Goal: Entertainment & Leisure: Consume media (video, audio)

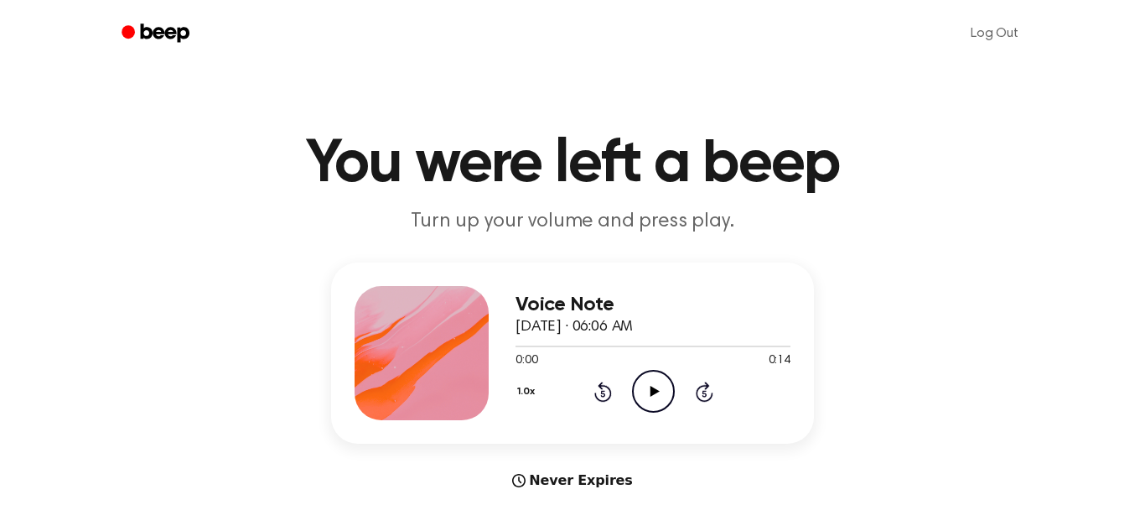
click at [655, 390] on icon at bounding box center [654, 391] width 9 height 11
click at [655, 390] on icon at bounding box center [654, 391] width 8 height 11
click at [654, 382] on icon "Play Audio" at bounding box center [653, 391] width 43 height 43
click at [653, 389] on icon "Pause Audio" at bounding box center [653, 391] width 43 height 43
click at [654, 389] on icon at bounding box center [654, 391] width 9 height 11
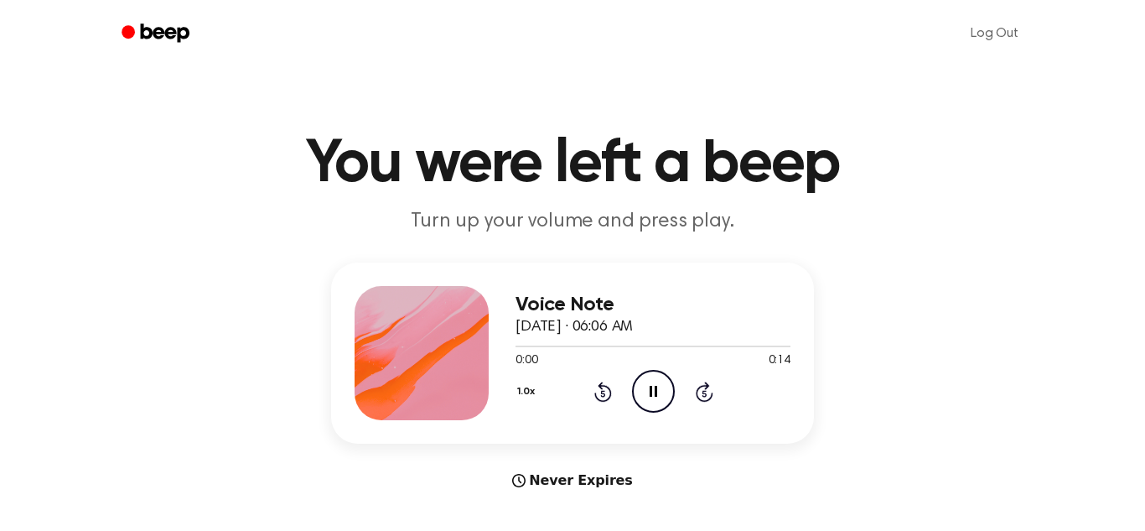
click at [654, 389] on icon at bounding box center [654, 391] width 8 height 11
click at [654, 389] on icon at bounding box center [654, 391] width 9 height 11
click at [654, 389] on icon at bounding box center [654, 391] width 8 height 11
click at [654, 389] on icon at bounding box center [654, 391] width 9 height 11
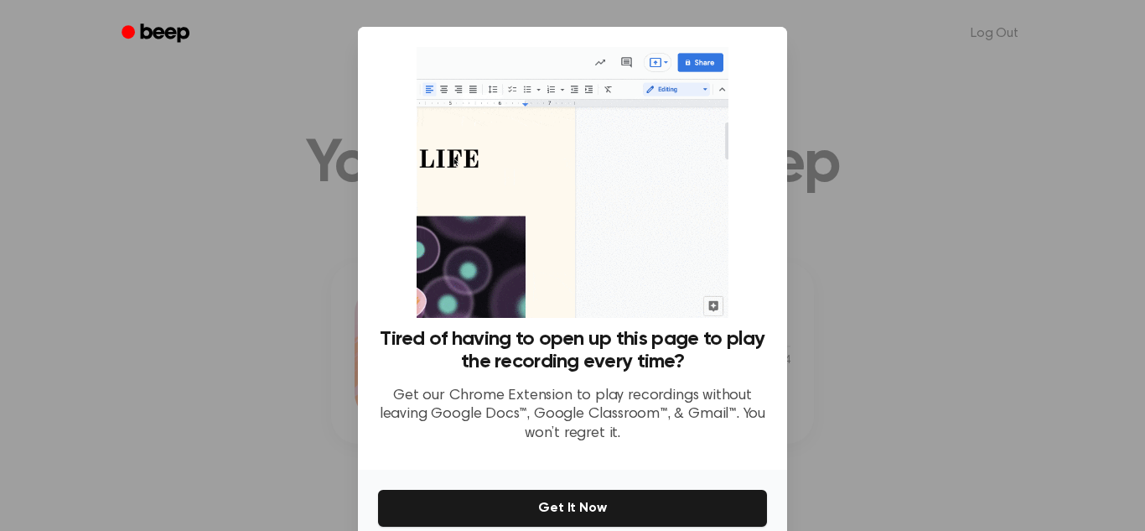
scroll to position [80, 0]
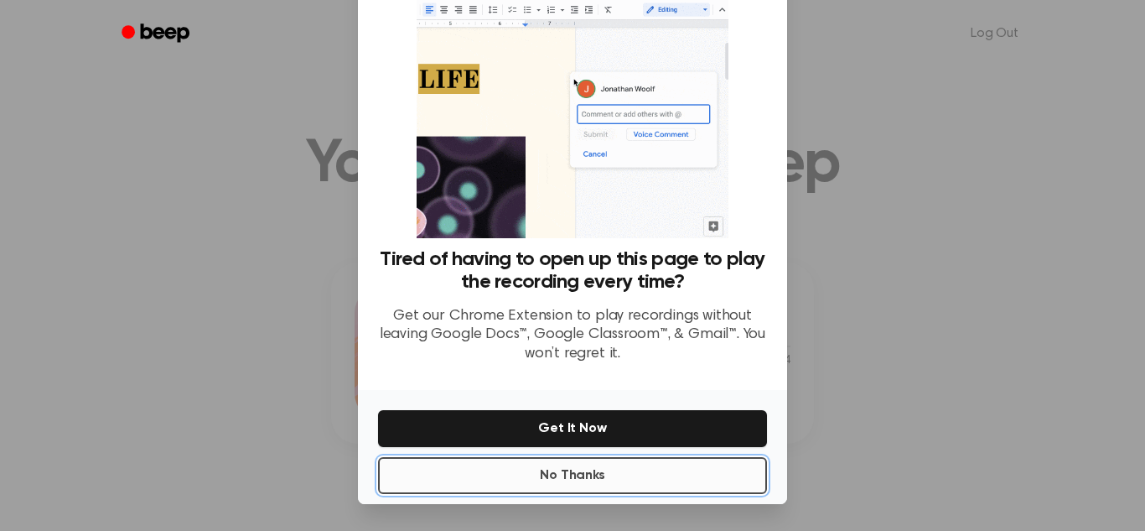
click at [620, 480] on button "No Thanks" at bounding box center [572, 475] width 389 height 37
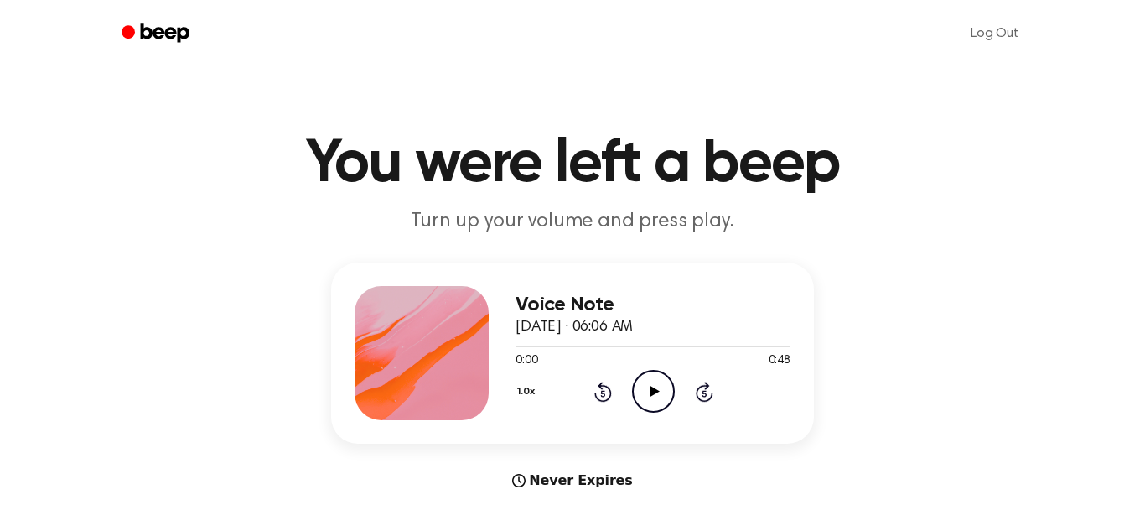
click at [667, 397] on icon "Play Audio" at bounding box center [653, 391] width 43 height 43
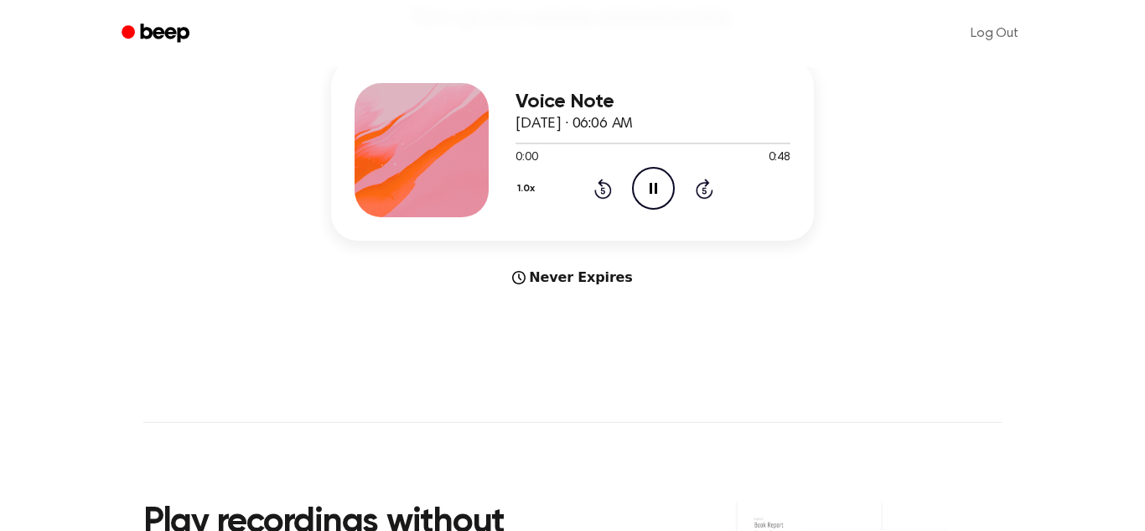
scroll to position [202, 0]
click at [534, 288] on div "Never Expires" at bounding box center [572, 278] width 483 height 20
click at [600, 201] on div "1.0x Rewind 5 seconds Pause Audio Skip 5 seconds" at bounding box center [653, 189] width 275 height 43
click at [603, 191] on icon at bounding box center [602, 191] width 4 height 7
click at [695, 200] on icon "Skip 5 seconds" at bounding box center [704, 190] width 18 height 22
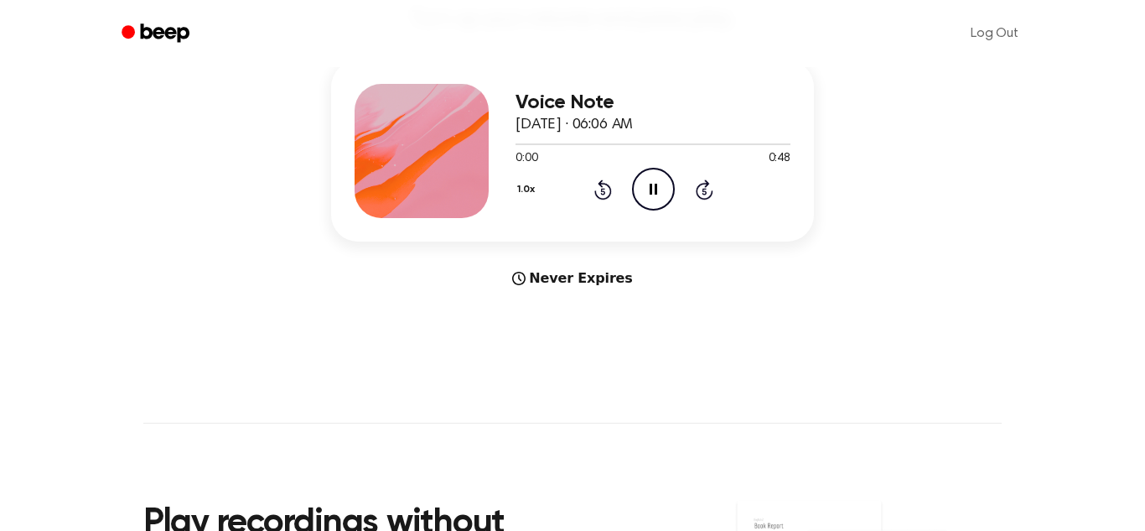
click at [704, 191] on icon at bounding box center [704, 191] width 4 height 7
click at [698, 200] on icon "Skip 5 seconds" at bounding box center [704, 190] width 18 height 22
click at [697, 187] on icon at bounding box center [705, 189] width 18 height 20
click at [695, 194] on icon "Skip 5 seconds" at bounding box center [704, 190] width 18 height 22
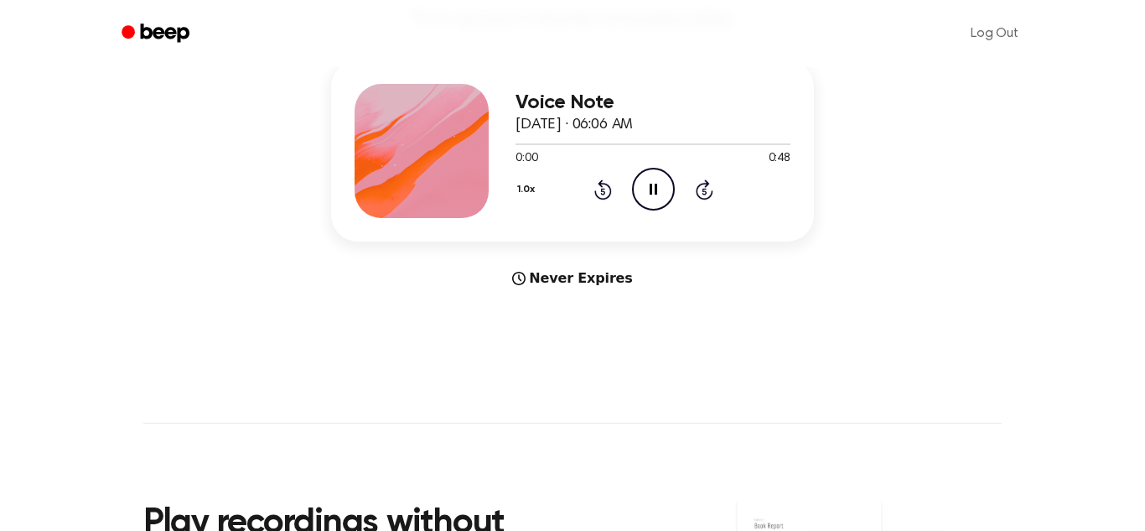
click at [667, 182] on icon "Pause Audio" at bounding box center [653, 189] width 43 height 43
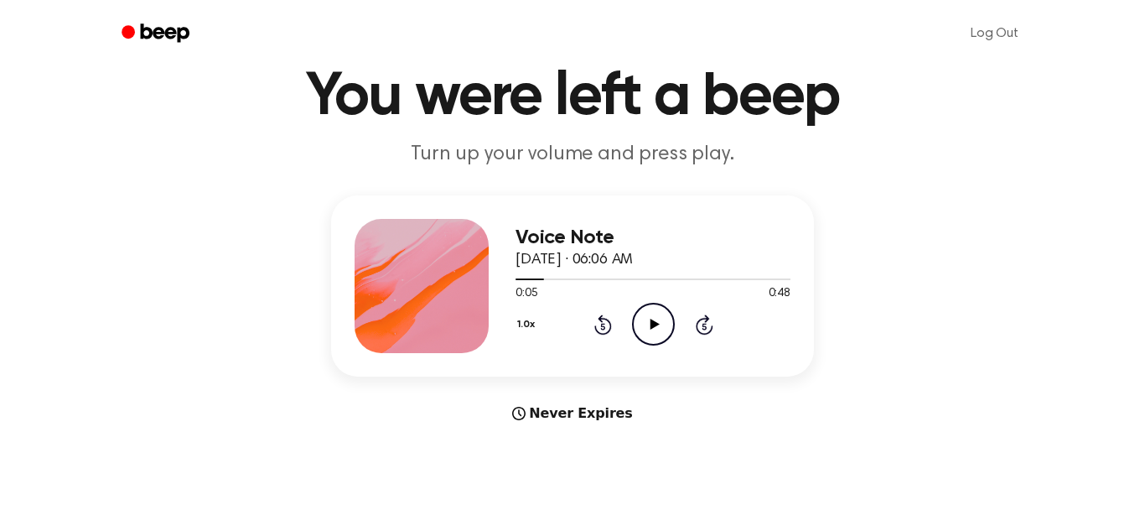
scroll to position [0, 0]
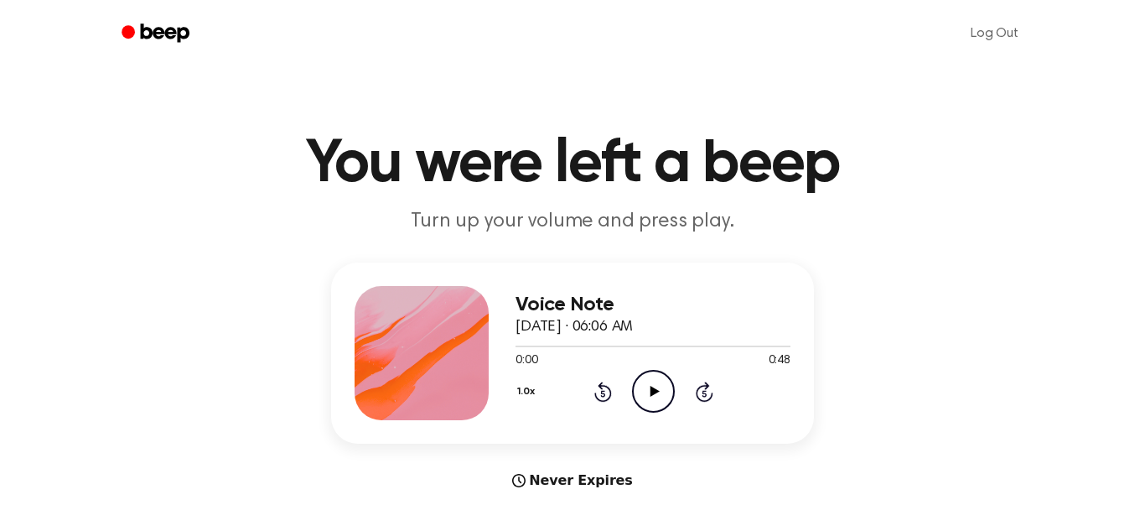
click at [1020, 174] on header "You were left a beep Turn up your volume and press play." at bounding box center [572, 184] width 1105 height 101
click at [686, 396] on div "1.0x Rewind 5 seconds Play Audio Skip 5 seconds" at bounding box center [653, 391] width 275 height 43
click at [665, 411] on icon "Play Audio" at bounding box center [653, 391] width 43 height 43
click at [714, 403] on div "1.0x Rewind 5 seconds Pause Audio Skip 5 seconds" at bounding box center [653, 391] width 275 height 43
click at [706, 401] on icon at bounding box center [705, 392] width 18 height 20
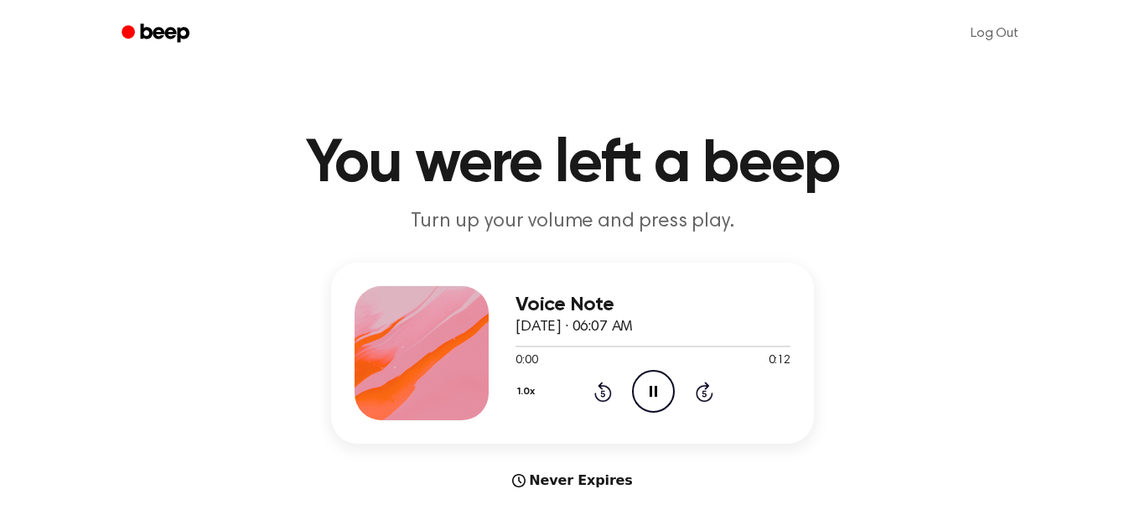
click at [719, 364] on div "0:00 0:12" at bounding box center [653, 361] width 275 height 18
click at [658, 380] on icon "Play Audio" at bounding box center [653, 391] width 43 height 43
click at [659, 384] on icon "Pause Audio" at bounding box center [653, 391] width 43 height 43
click at [659, 384] on icon "Play Audio" at bounding box center [653, 391] width 43 height 43
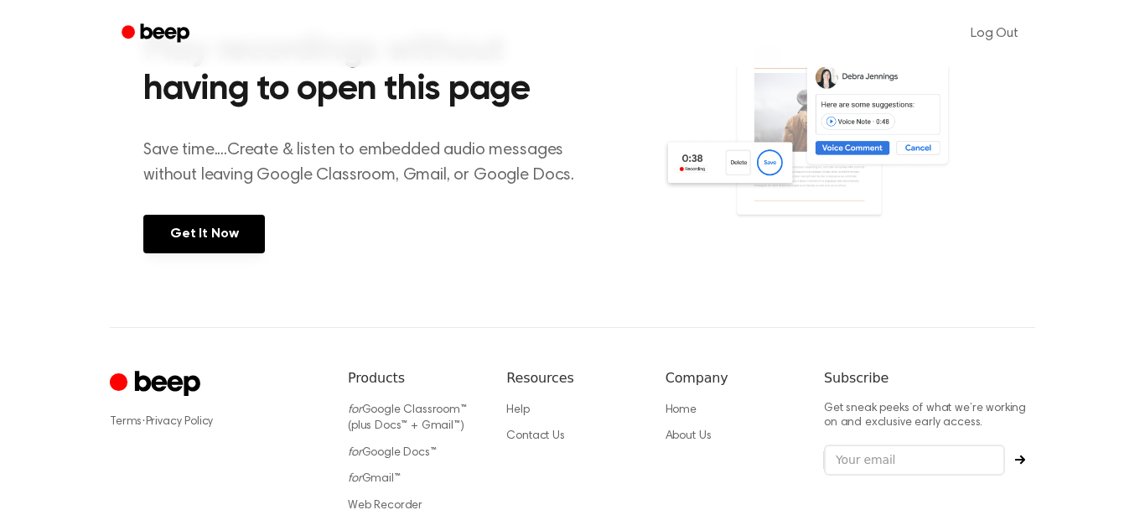
scroll to position [673, 0]
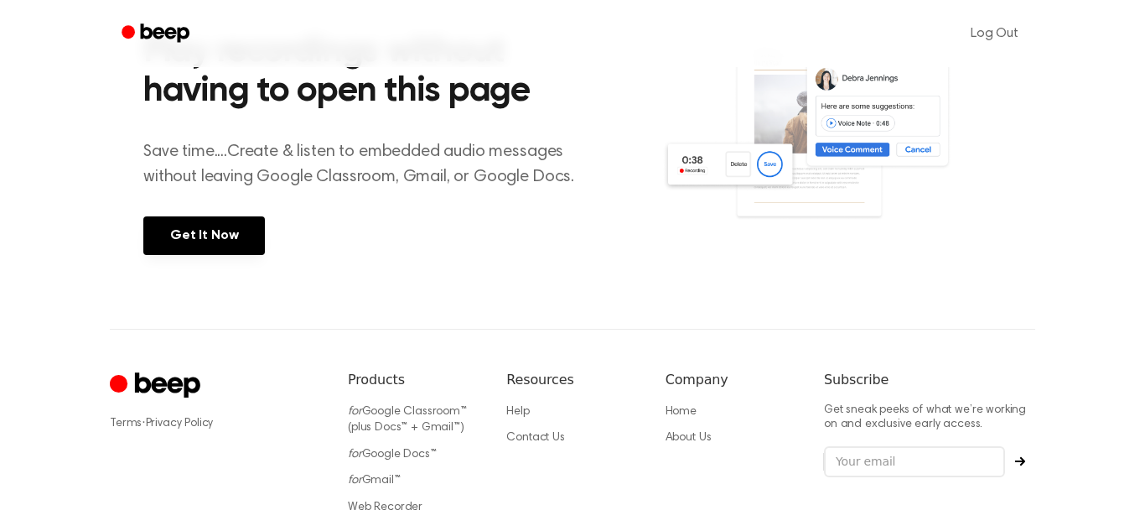
click at [182, 231] on link "Get It Now" at bounding box center [204, 235] width 122 height 39
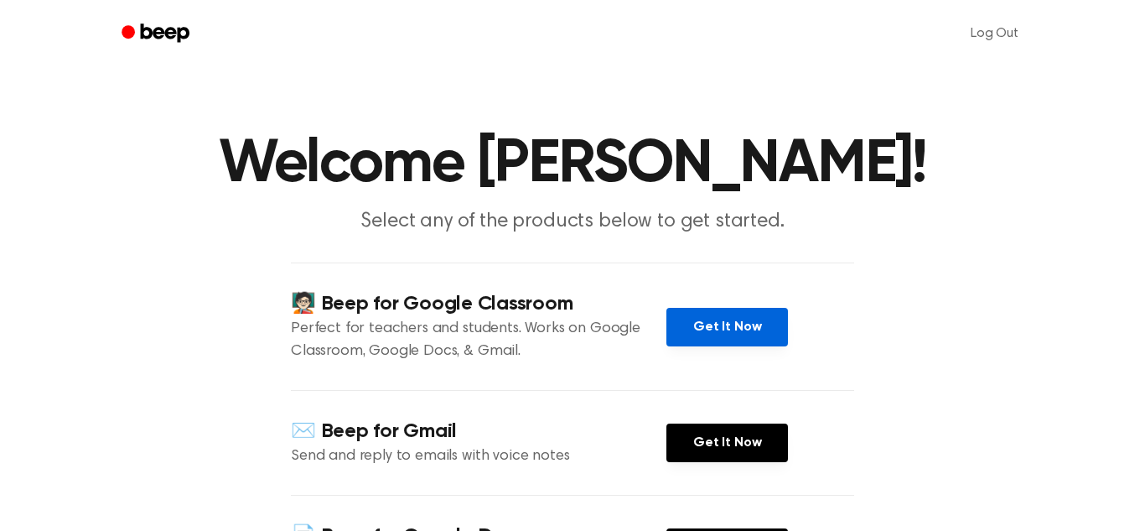
click at [725, 342] on link "Get It Now" at bounding box center [728, 327] width 122 height 39
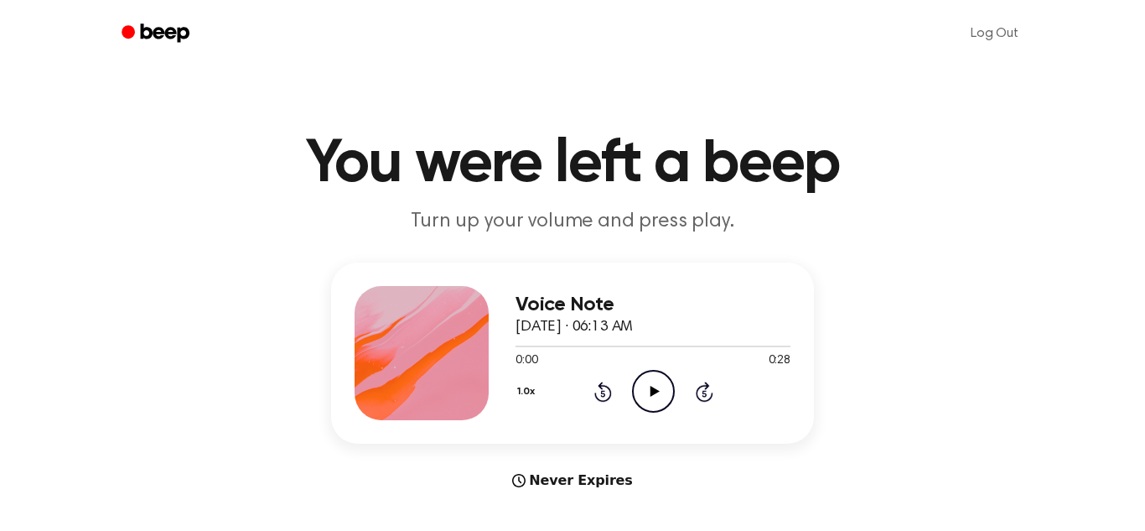
click at [641, 392] on icon "Play Audio" at bounding box center [653, 391] width 43 height 43
click at [650, 385] on icon "Pause Audio" at bounding box center [653, 391] width 43 height 43
click at [653, 391] on icon at bounding box center [654, 391] width 9 height 11
click at [662, 392] on icon "Play Audio" at bounding box center [653, 391] width 43 height 43
click at [658, 383] on icon "Pause Audio" at bounding box center [653, 391] width 43 height 43
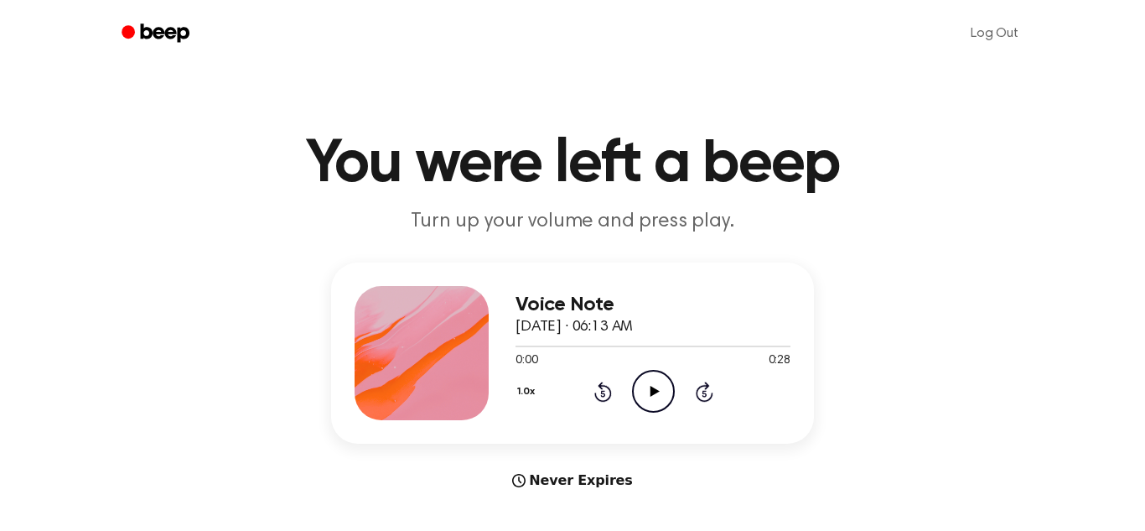
click at [659, 384] on icon "Play Audio" at bounding box center [653, 391] width 43 height 43
